Goal: Navigation & Orientation: Find specific page/section

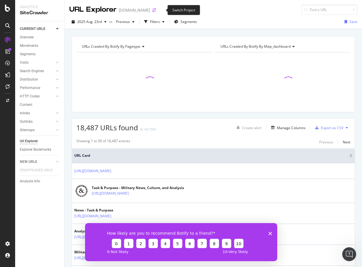
click at [156, 10] on icon "arrow-right-arrow-left" at bounding box center [153, 10] width 3 height 4
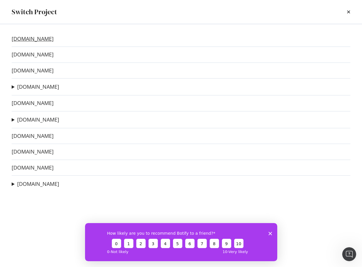
click at [24, 40] on link "[DOMAIN_NAME]" at bounding box center [33, 39] width 42 height 6
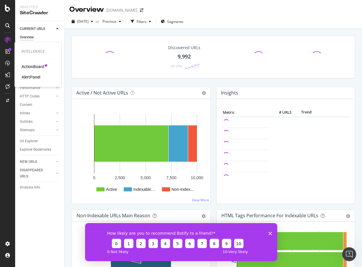
click at [25, 65] on div "ActionBoard" at bounding box center [33, 67] width 23 height 6
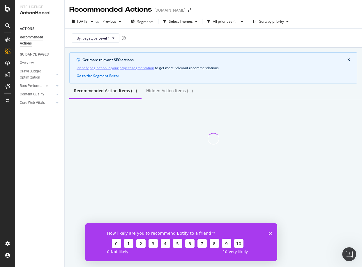
click at [270, 235] on div "How likely are you to recommend Botify to a friend? 0 1 2 3 4 5 6 7 8 9 10 0 - …" at bounding box center [181, 242] width 192 height 38
click at [193, 20] on div "Select Themes" at bounding box center [181, 21] width 24 height 3
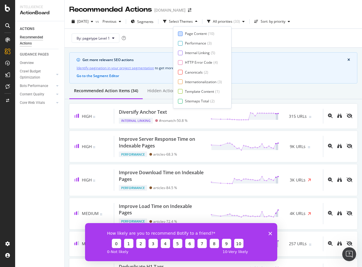
click at [182, 34] on div "Page Content ( 10 )" at bounding box center [200, 33] width 44 height 5
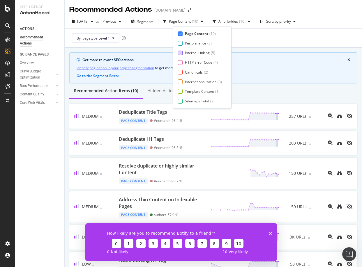
click at [181, 54] on div at bounding box center [180, 53] width 5 height 5
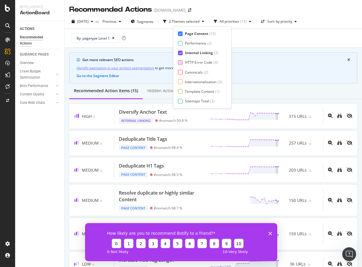
click at [181, 63] on div at bounding box center [180, 62] width 5 height 5
click at [179, 72] on div at bounding box center [180, 72] width 5 height 5
click at [180, 82] on div at bounding box center [180, 81] width 5 height 5
click at [180, 93] on div at bounding box center [180, 91] width 5 height 5
click at [180, 100] on div at bounding box center [180, 101] width 5 height 5
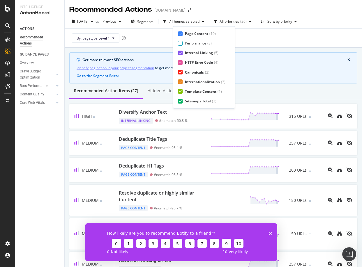
scroll to position [10, 0]
click at [185, 99] on div "Page Meta Data" at bounding box center [198, 101] width 26 height 5
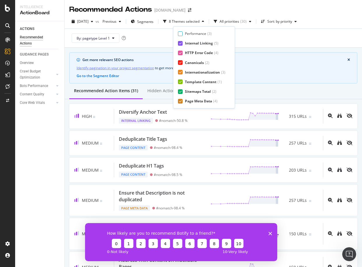
click at [293, 16] on div "2025 Aug. 17th vs Previous Segments 8 Themes selected All priorities ( 30 ) Sor…" at bounding box center [213, 31] width 297 height 33
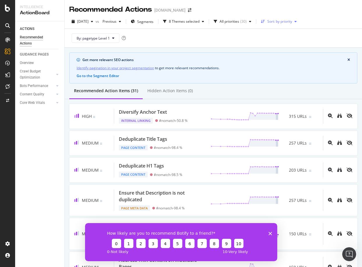
click at [292, 23] on div "Sort: by priority" at bounding box center [279, 21] width 25 height 3
click at [287, 42] on div "by URLs" at bounding box center [283, 40] width 13 height 5
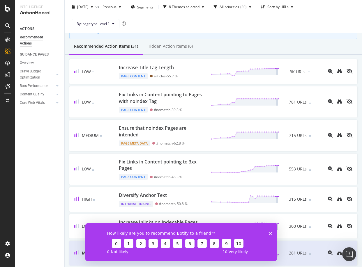
scroll to position [0, 0]
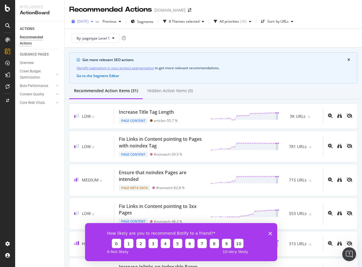
click at [88, 21] on span "2025 Aug. 17th" at bounding box center [82, 21] width 11 height 5
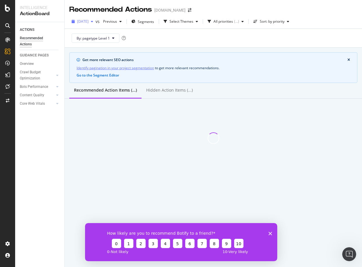
click at [88, 22] on span "2025 Aug. 17th" at bounding box center [82, 21] width 11 height 5
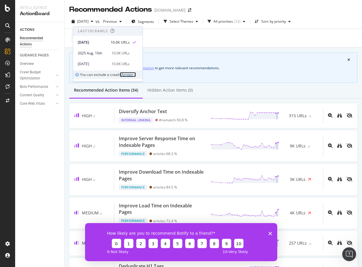
click at [126, 73] on link "Manage it" at bounding box center [128, 74] width 16 height 5
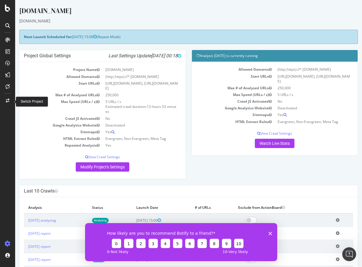
click at [6, 100] on icon at bounding box center [7, 101] width 3 height 4
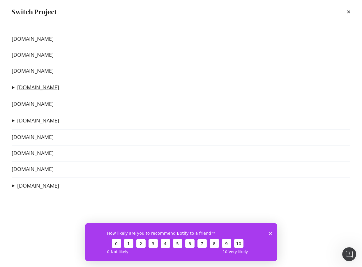
click at [38, 86] on link "[DOMAIN_NAME]" at bounding box center [38, 87] width 42 height 6
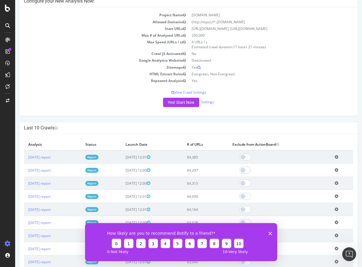
scroll to position [57, 0]
